Goal: Transaction & Acquisition: Purchase product/service

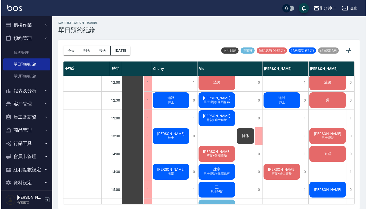
scroll to position [109, 19]
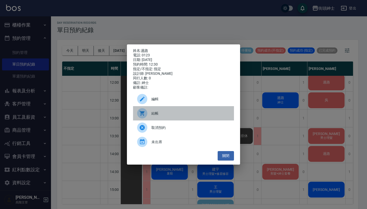
click at [158, 114] on span "結帳" at bounding box center [190, 113] width 78 height 5
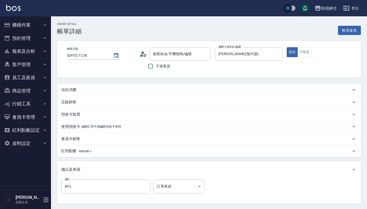
click at [118, 88] on div "項目消費" at bounding box center [205, 89] width 289 height 5
type input "過路/0123/null"
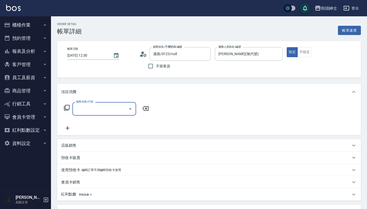
click at [90, 114] on div "服務名稱/代號" at bounding box center [104, 109] width 64 height 14
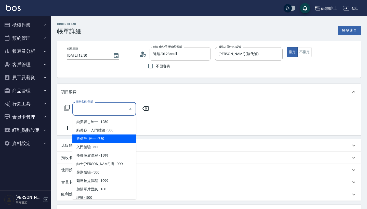
scroll to position [16, 0]
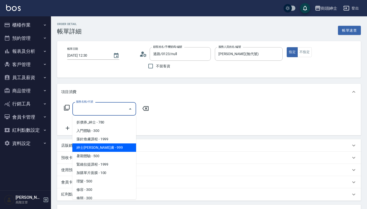
click at [114, 150] on span "紳士[PERSON_NAME]膚 - 999" at bounding box center [104, 147] width 64 height 8
type input "紳士[PERSON_NAME]膚"
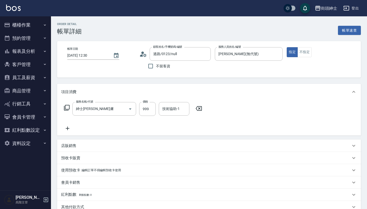
click at [68, 130] on icon at bounding box center [68, 128] width 4 height 4
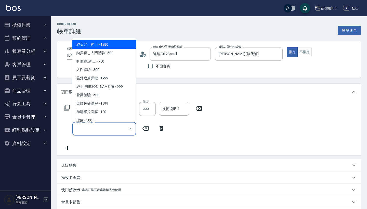
click at [95, 127] on input "服務名稱/代號" at bounding box center [100, 128] width 51 height 9
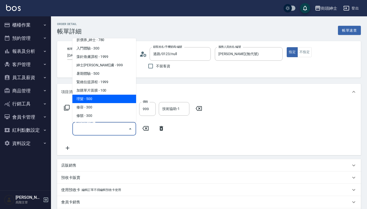
scroll to position [21, 0]
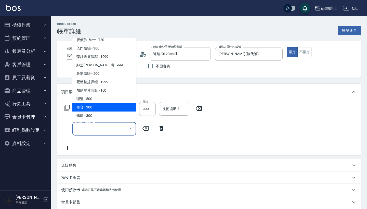
click at [99, 107] on span "修容 - 300" at bounding box center [104, 107] width 64 height 8
type input "修容(A03)"
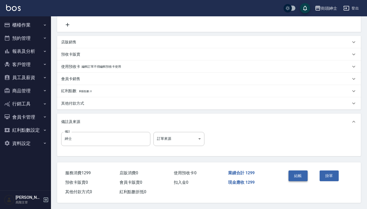
scroll to position [125, 0]
click at [299, 173] on button "結帳" at bounding box center [297, 175] width 19 height 11
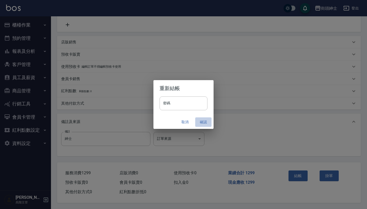
click at [203, 121] on button "確認" at bounding box center [203, 121] width 16 height 9
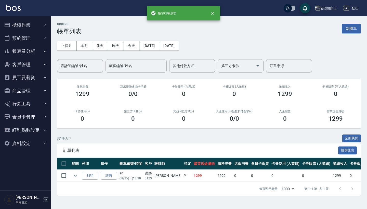
click at [31, 37] on button "預約管理" at bounding box center [25, 38] width 47 height 13
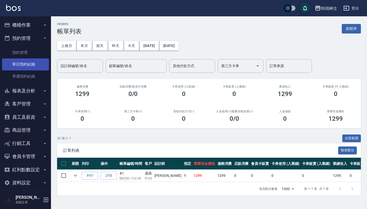
click at [33, 62] on link "單日預約紀錄" at bounding box center [25, 64] width 47 height 12
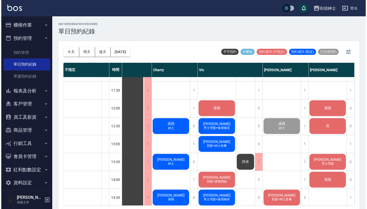
scroll to position [85, 19]
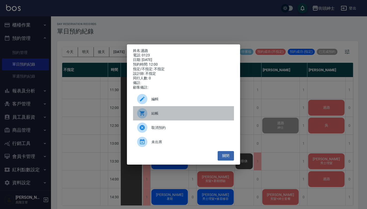
click at [176, 116] on span "結帳" at bounding box center [190, 113] width 78 height 5
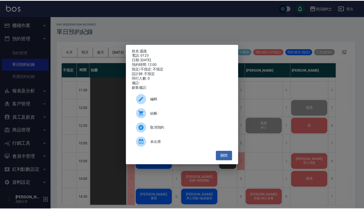
scroll to position [85, 0]
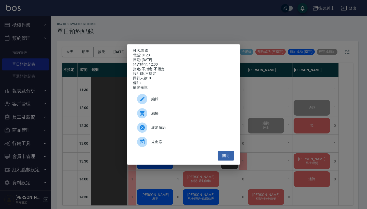
click at [155, 35] on div "姓名: 過路 電話: 0123 日期: 2025/08/25 預約時間: 12:00 指定/不指定: 不指定 設計師: 不指定 同行人數: 0 備註: 顧客備…" at bounding box center [183, 104] width 367 height 209
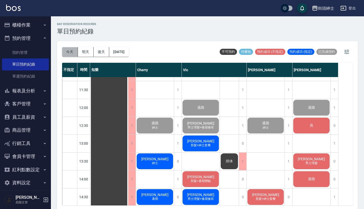
click at [69, 50] on button "今天" at bounding box center [70, 51] width 16 height 9
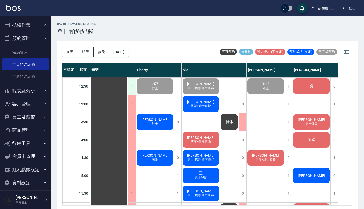
scroll to position [107, 0]
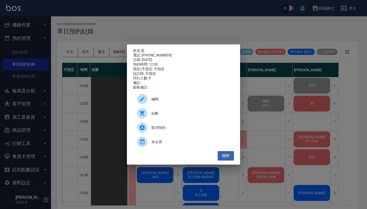
click at [178, 116] on span "結帳" at bounding box center [190, 113] width 78 height 5
click at [155, 24] on div "姓名: 吳 電話: 0981091533 日期: 2025/08/25 預約時間: 12:30 指定/不指定: 不指定 設計師: 不指定 同行人數: 0 備註…" at bounding box center [183, 104] width 367 height 209
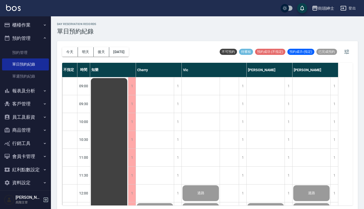
scroll to position [0, 0]
click at [38, 91] on button "報表及分析" at bounding box center [25, 90] width 47 height 13
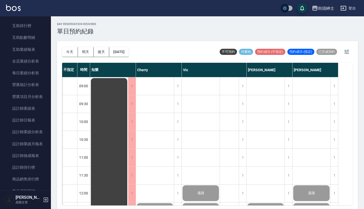
scroll to position [176, 0]
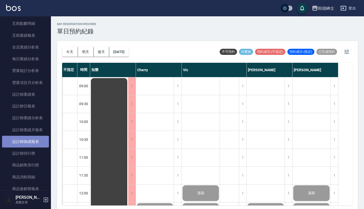
click at [30, 140] on link "設計師抽成報表" at bounding box center [25, 142] width 47 height 12
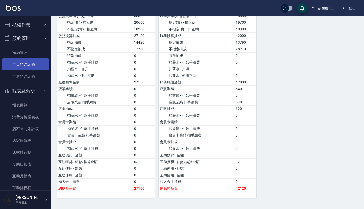
click at [29, 64] on link "單日預約紀錄" at bounding box center [25, 64] width 47 height 12
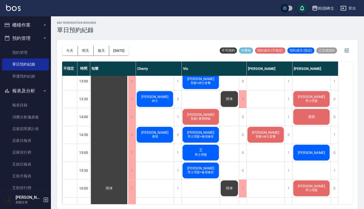
scroll to position [140, 0]
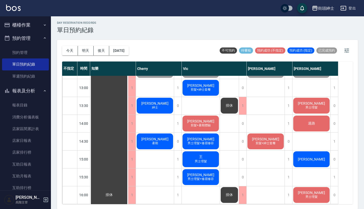
click at [128, 122] on div "過路" at bounding box center [109, 194] width 38 height 517
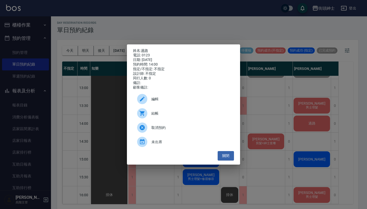
click at [344, 100] on div "姓名: 過路 電話: 0123 日期: 2025/08/25 預約時間: 14:00 指定/不指定: 不指定 設計師: 不指定 同行人數: 0 備註: 顧客備…" at bounding box center [183, 104] width 367 height 209
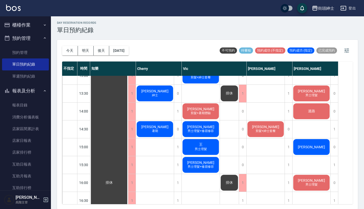
scroll to position [149, 0]
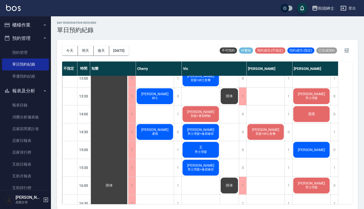
click at [128, 110] on div "過路" at bounding box center [109, 185] width 38 height 517
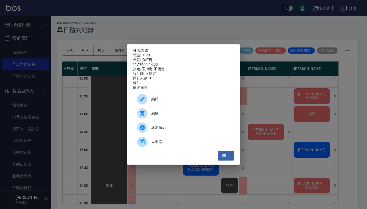
click at [312, 128] on div "姓名: 過路 電話: 0123 日期: 2025/08/25 預約時間: 14:00 指定/不指定: 不指定 設計師: 不指定 同行人數: 0 備註: 顧客備…" at bounding box center [183, 104] width 367 height 209
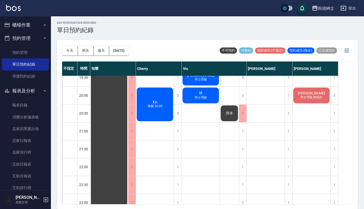
scroll to position [384, 0]
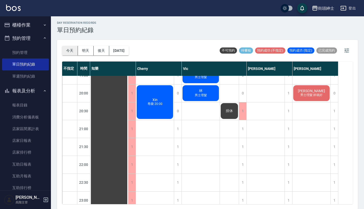
click at [71, 47] on button "今天" at bounding box center [70, 50] width 16 height 9
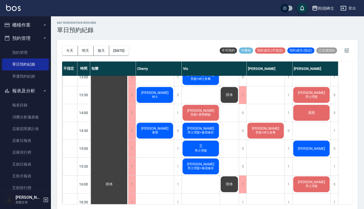
scroll to position [147, 0]
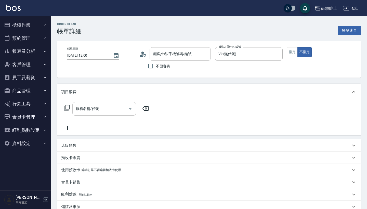
type input "過路/0123/null"
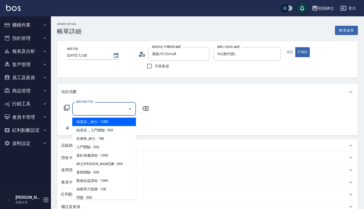
click at [101, 111] on input "服務名稱/代號" at bounding box center [100, 108] width 51 height 9
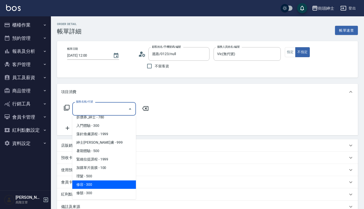
scroll to position [21, 0]
click at [100, 179] on span "理髮 - 500" at bounding box center [104, 176] width 64 height 8
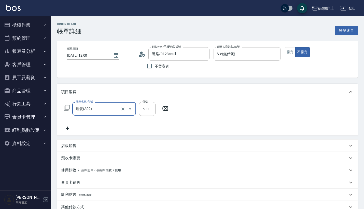
type input "理髮(A02)"
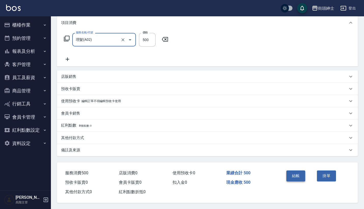
click at [293, 173] on button "結帳" at bounding box center [296, 175] width 19 height 11
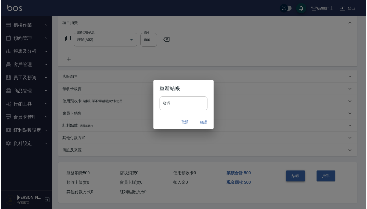
scroll to position [71, 0]
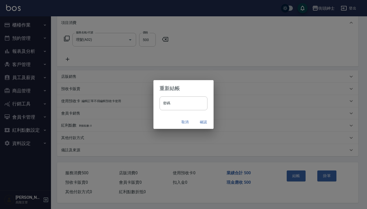
click at [203, 120] on button "確認" at bounding box center [203, 121] width 16 height 9
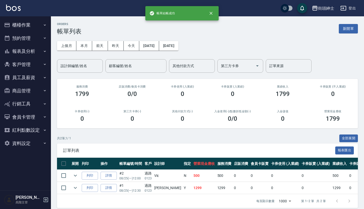
click at [38, 33] on button "預約管理" at bounding box center [25, 38] width 47 height 13
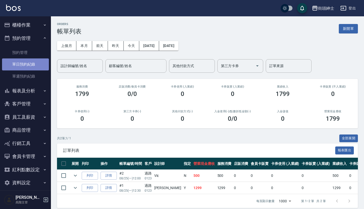
click at [30, 62] on link "單日預約紀錄" at bounding box center [25, 64] width 47 height 12
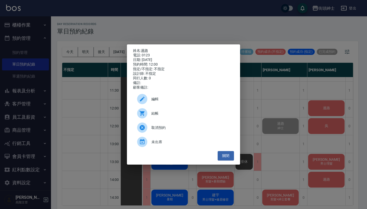
click at [171, 115] on span "結帳" at bounding box center [190, 113] width 78 height 5
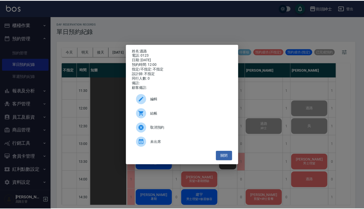
scroll to position [85, 0]
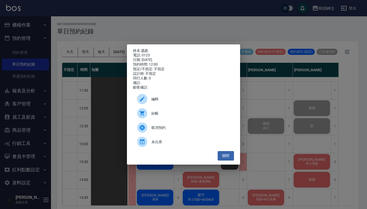
click at [152, 21] on div "姓名: 過路 電話: 0123 日期: 2025/08/25 預約時間: 12:00 指定/不指定: 不指定 設計師: 不指定 同行人數: 0 備註: 顧客備…" at bounding box center [183, 104] width 367 height 209
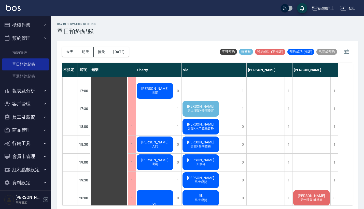
scroll to position [281, 0]
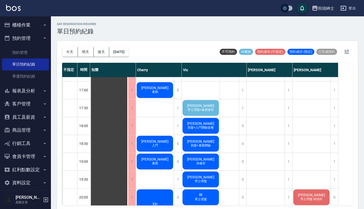
click at [128, 102] on div "陳泓麟 男士理髮+修眉修容" at bounding box center [109, 54] width 38 height 517
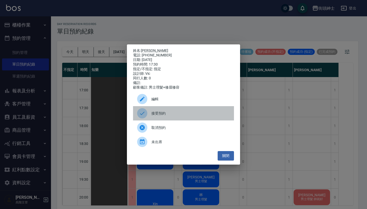
click at [176, 116] on span "接受預約" at bounding box center [190, 113] width 78 height 5
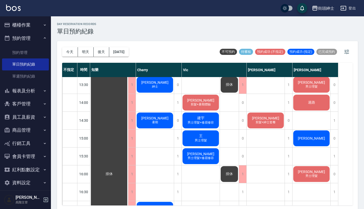
scroll to position [92, 0]
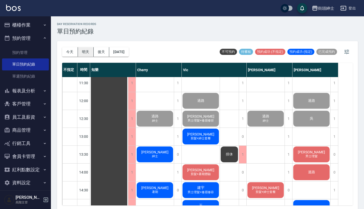
click at [87, 50] on button "明天" at bounding box center [86, 51] width 16 height 9
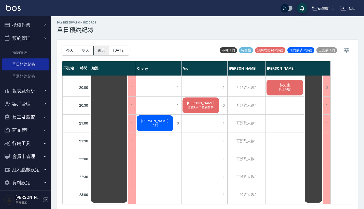
scroll to position [1, 0]
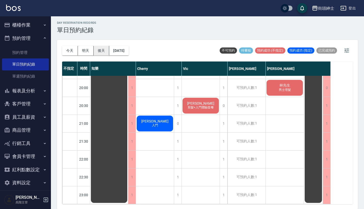
click at [101, 52] on button "後天" at bounding box center [102, 50] width 16 height 9
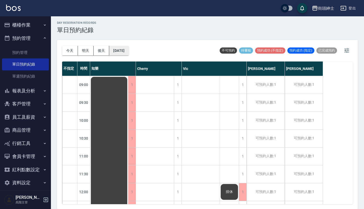
click at [121, 52] on button "2025/08/27" at bounding box center [118, 50] width 19 height 9
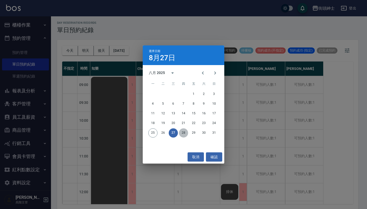
click at [180, 132] on button "28" at bounding box center [183, 132] width 9 height 9
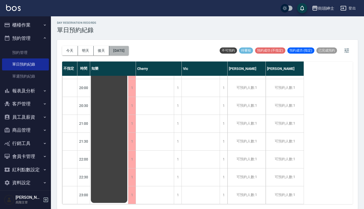
click at [129, 46] on button "2025/08/28" at bounding box center [118, 50] width 19 height 9
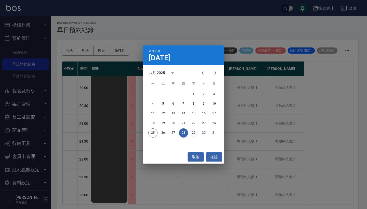
click at [191, 133] on button "29" at bounding box center [193, 132] width 9 height 9
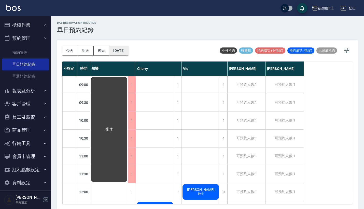
click at [128, 51] on button "2025/08/29" at bounding box center [118, 50] width 19 height 9
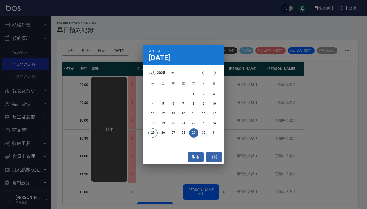
click at [203, 130] on button "30" at bounding box center [203, 132] width 9 height 9
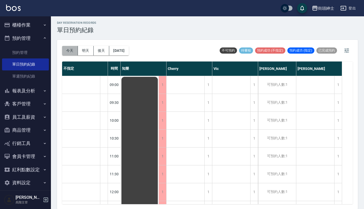
click at [72, 54] on button "今天" at bounding box center [70, 50] width 16 height 9
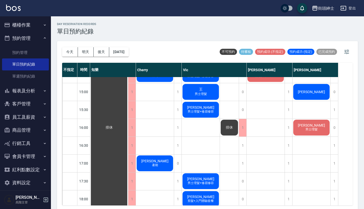
scroll to position [212, 0]
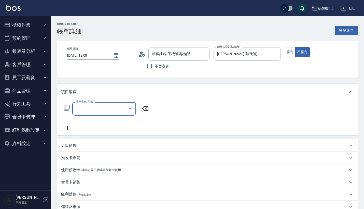
type input "過路/0123/null"
click at [101, 109] on input "服務名稱/代號" at bounding box center [100, 108] width 51 height 9
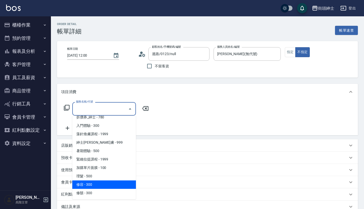
scroll to position [21, 0]
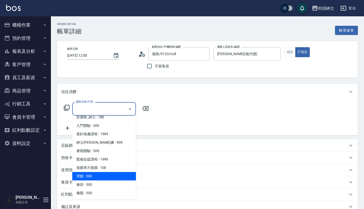
click at [98, 176] on span "理髮 - 500" at bounding box center [104, 176] width 64 height 8
type input "理髮(A02)"
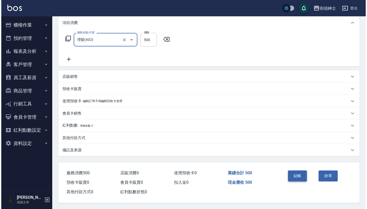
scroll to position [71, 0]
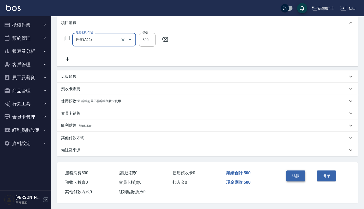
click at [292, 175] on button "結帳" at bounding box center [296, 175] width 19 height 11
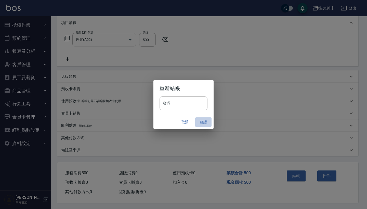
click at [202, 122] on button "確認" at bounding box center [203, 121] width 16 height 9
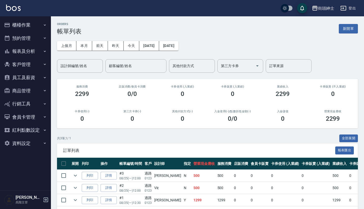
click at [33, 40] on button "預約管理" at bounding box center [25, 38] width 47 height 13
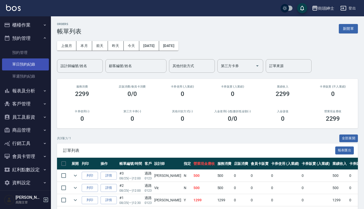
click at [32, 63] on link "單日預約紀錄" at bounding box center [25, 64] width 47 height 12
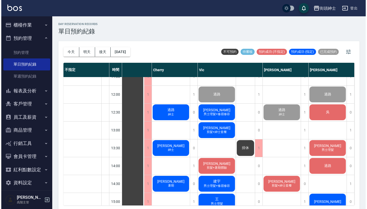
scroll to position [100, 19]
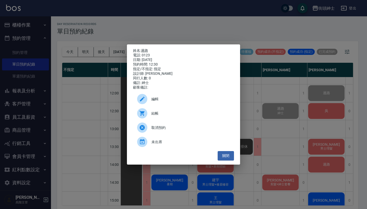
click at [164, 111] on div "結帳" at bounding box center [183, 113] width 101 height 14
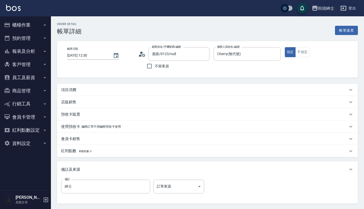
click at [135, 89] on div "項目消費" at bounding box center [204, 89] width 287 height 5
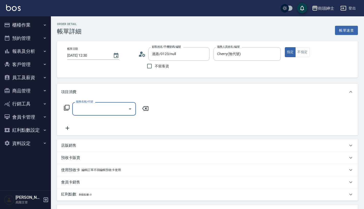
click at [109, 104] on div "服務名稱/代號" at bounding box center [104, 109] width 64 height 14
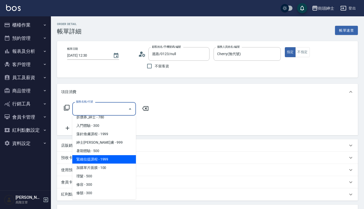
scroll to position [21, 0]
click at [187, 129] on div "服務名稱/代號 服務名稱/代號" at bounding box center [207, 117] width 301 height 35
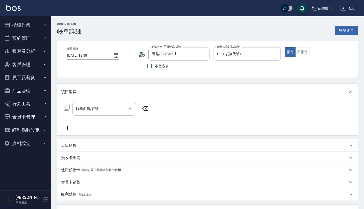
click at [116, 114] on div "服務名稱/代號" at bounding box center [104, 109] width 64 height 14
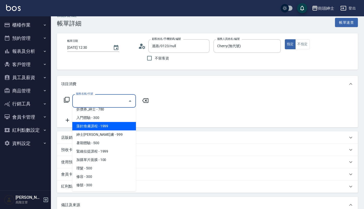
scroll to position [9, 0]
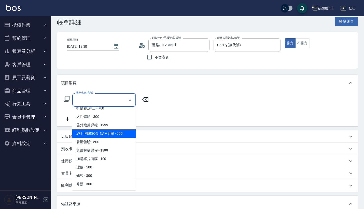
click at [111, 132] on span "紳士[PERSON_NAME]膚 - 999" at bounding box center [104, 133] width 64 height 8
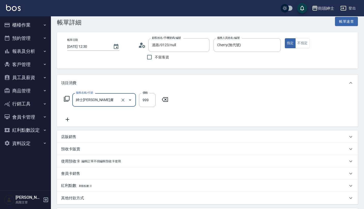
type input "紳士[PERSON_NAME]膚"
click at [65, 121] on icon at bounding box center [67, 119] width 13 height 6
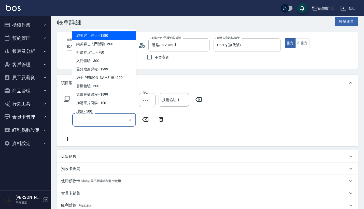
click at [93, 122] on input "服務名稱/代號" at bounding box center [100, 119] width 51 height 9
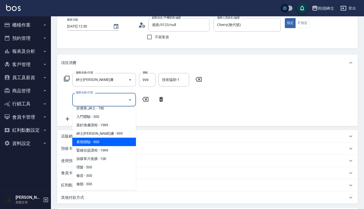
scroll to position [21, 0]
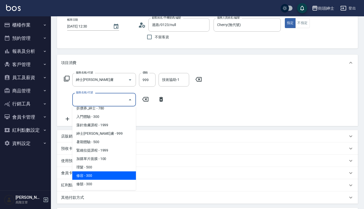
click at [98, 174] on span "修容 - 300" at bounding box center [104, 175] width 64 height 8
type input "修容(A03)"
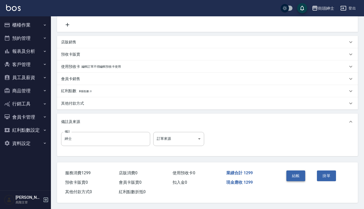
click at [297, 173] on button "結帳" at bounding box center [296, 175] width 19 height 11
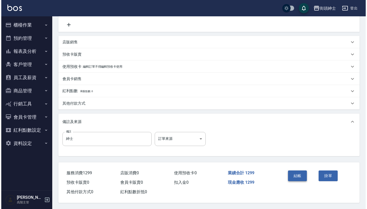
scroll to position [125, 0]
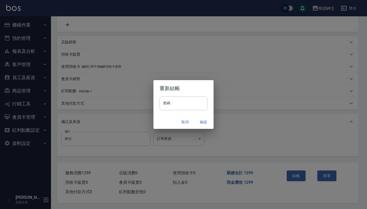
click at [202, 121] on button "確認" at bounding box center [203, 121] width 16 height 9
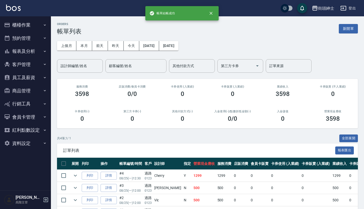
click at [33, 41] on button "預約管理" at bounding box center [25, 38] width 47 height 13
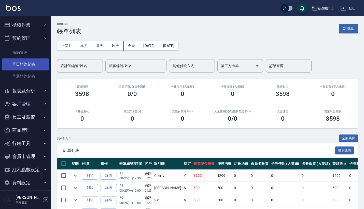
click at [32, 68] on link "單日預約紀錄" at bounding box center [25, 64] width 47 height 12
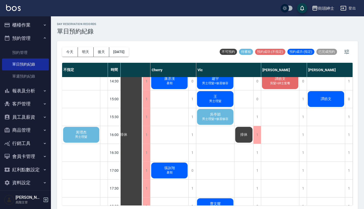
scroll to position [203, 19]
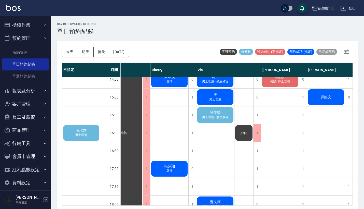
click at [143, 114] on div "吳亭穎 男士理髮+修眉修容" at bounding box center [124, 132] width 38 height 517
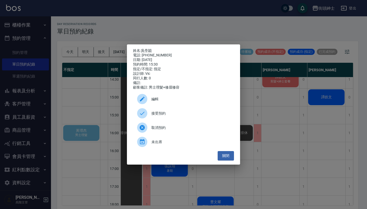
click at [183, 118] on div "接受預約" at bounding box center [183, 113] width 101 height 14
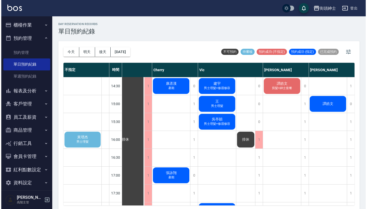
scroll to position [214, 16]
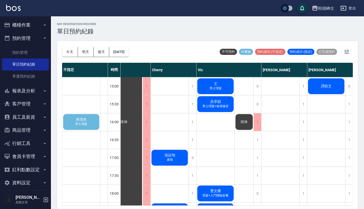
click at [90, 122] on div "黃瑨杰 男士理髮" at bounding box center [81, 121] width 38 height 17
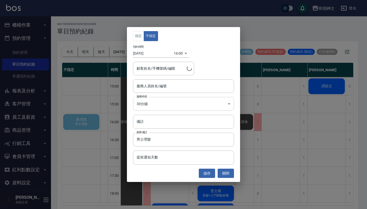
type input "黃瑨杰/0930701178"
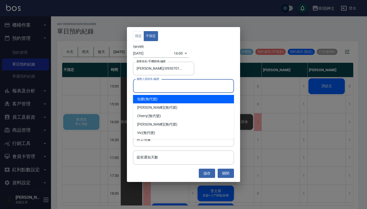
click at [173, 86] on input "服務人員姓名/編號" at bounding box center [183, 86] width 96 height 9
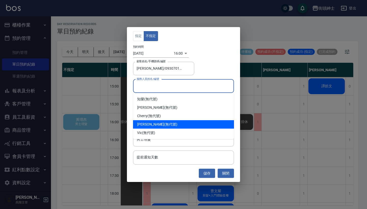
click at [157, 125] on div "eric (無代號)" at bounding box center [183, 124] width 101 height 8
type input "[PERSON_NAME](無代號)"
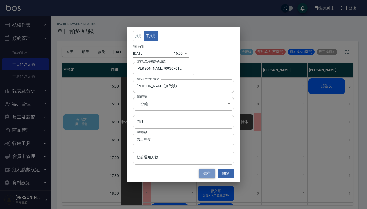
click at [207, 172] on button "儲存" at bounding box center [207, 172] width 16 height 9
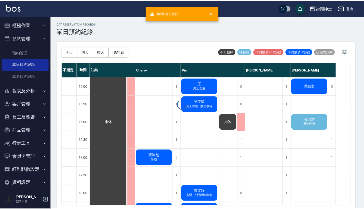
scroll to position [214, 0]
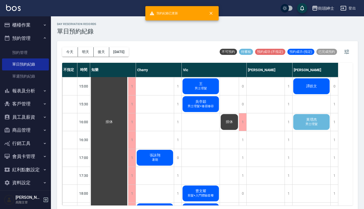
click at [128, 123] on div "黃瑨杰 男士理髮" at bounding box center [109, 121] width 38 height 517
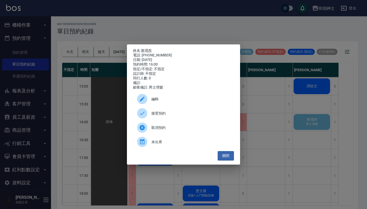
click at [179, 115] on span "接受預約" at bounding box center [190, 113] width 78 height 5
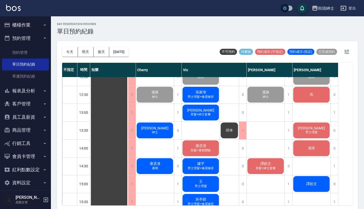
scroll to position [125, 0]
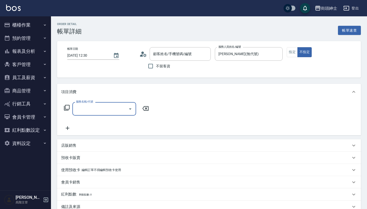
type input "吳/0981091533/null"
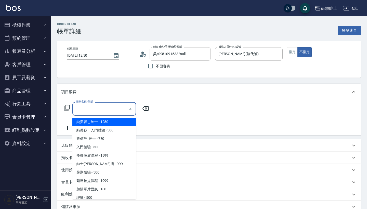
click at [103, 109] on input "服務名稱/代號" at bounding box center [100, 108] width 51 height 9
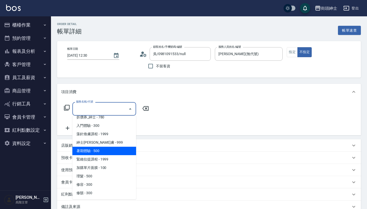
scroll to position [21, 0]
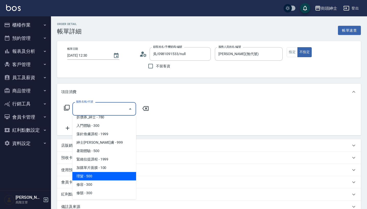
click at [105, 177] on span "理髮 - 500" at bounding box center [104, 176] width 64 height 8
type input "理髮(A02)"
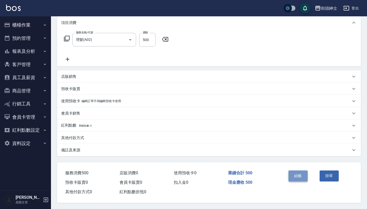
click at [297, 174] on button "結帳" at bounding box center [297, 175] width 19 height 11
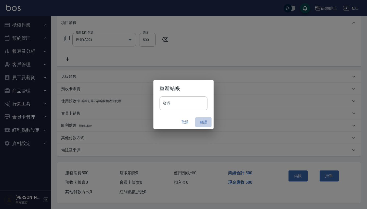
click at [204, 123] on button "確認" at bounding box center [203, 121] width 16 height 9
